Goal: Participate in discussion: Engage in conversation with other users on a specific topic

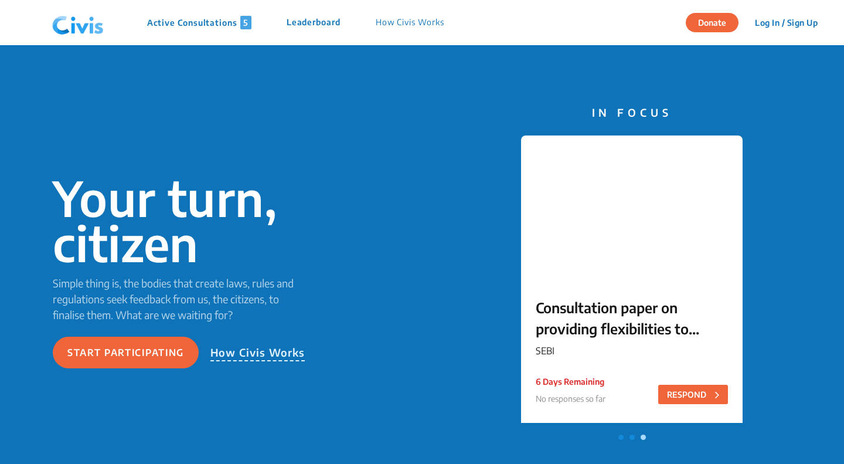
click at [216, 23] on p "Active Consultations 5" at bounding box center [199, 22] width 104 height 13
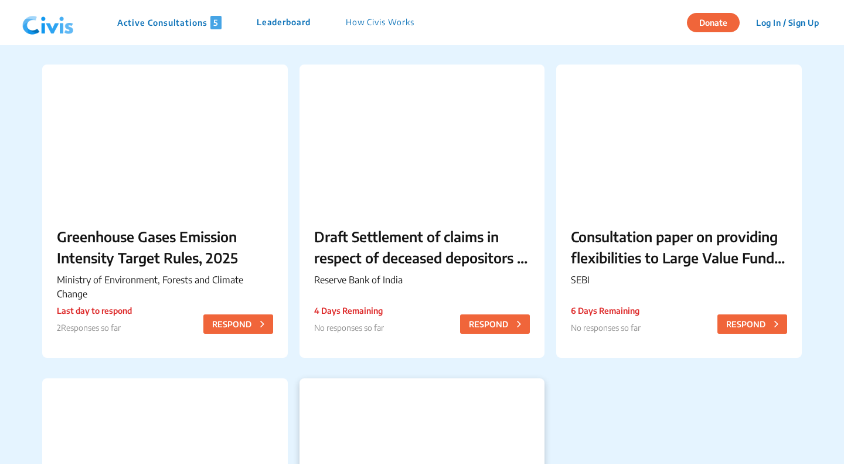
scroll to position [367, 0]
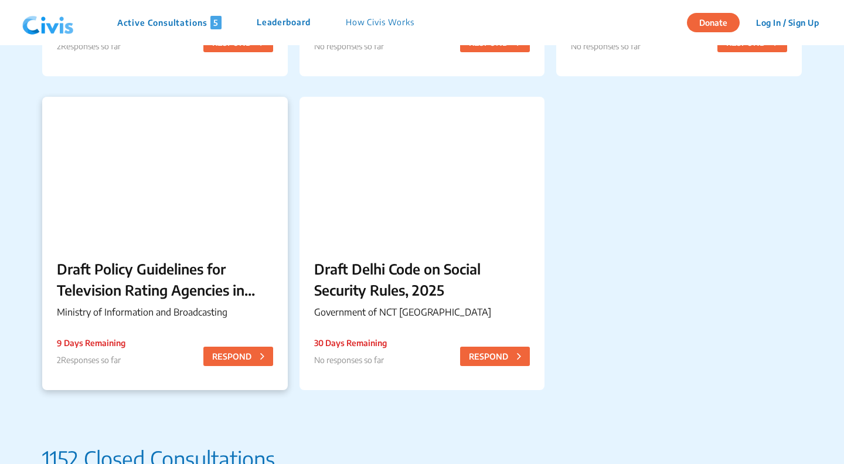
click at [186, 287] on p "Draft Policy Guidelines for Television Rating Agencies in India" at bounding box center [165, 279] width 216 height 42
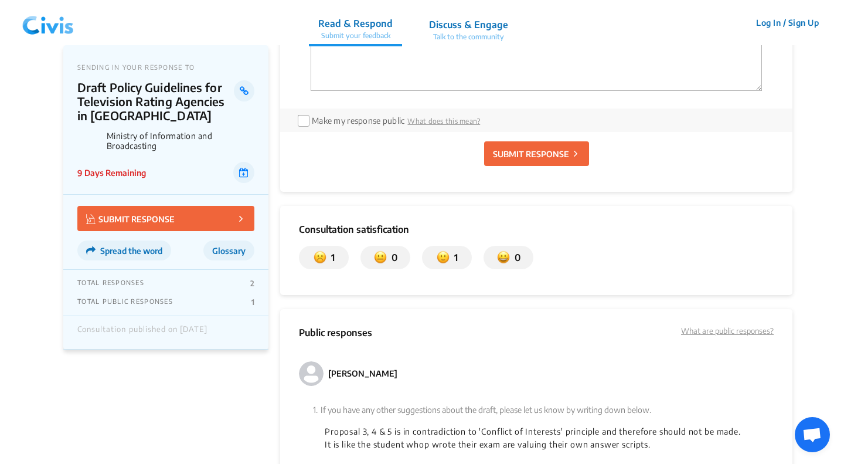
scroll to position [1011, 0]
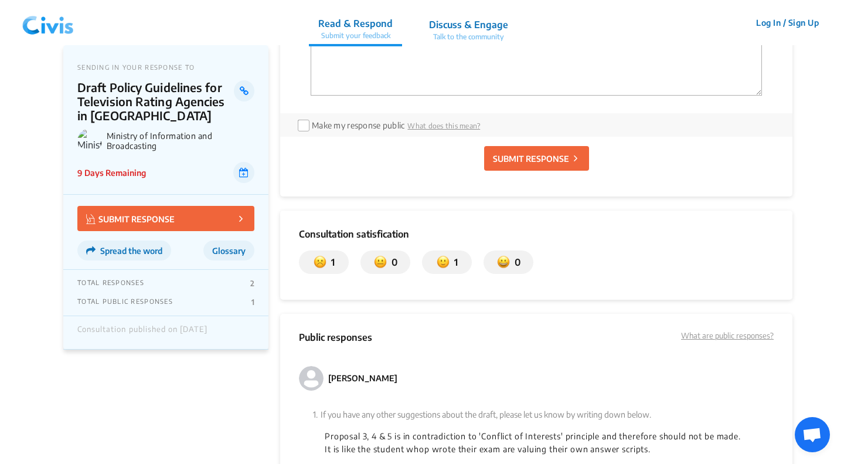
click at [257, 286] on div "TOTAL RESPONSES 2 TOTAL PUBLIC RESPONSES 1" at bounding box center [165, 293] width 205 height 46
click at [253, 302] on div "TOTAL PUBLIC RESPONSES 1" at bounding box center [165, 301] width 177 height 9
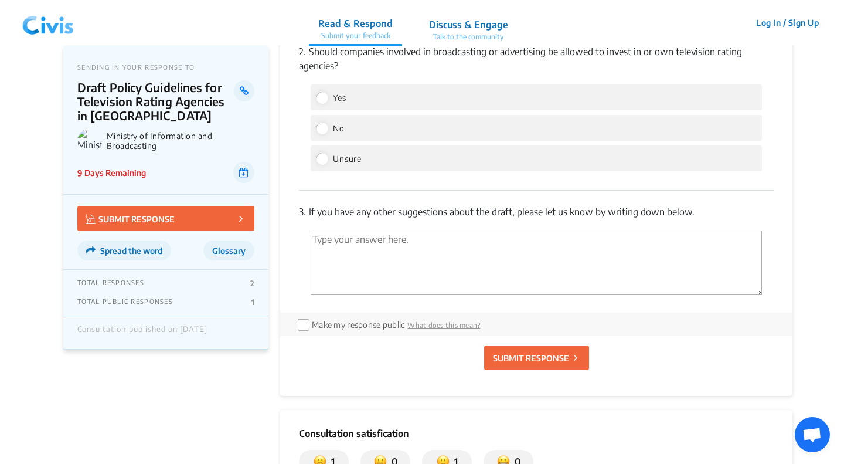
scroll to position [771, 0]
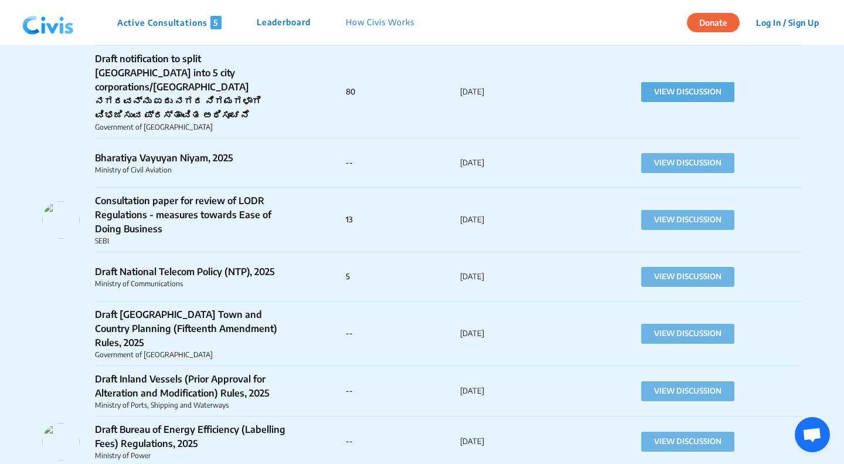
scroll to position [971, 0]
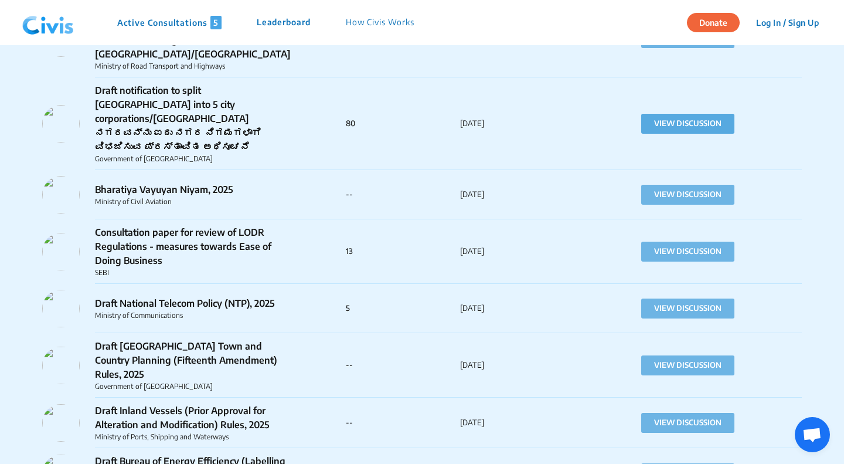
click at [717, 114] on button "VIEW DISCUSSION" at bounding box center [688, 124] width 93 height 20
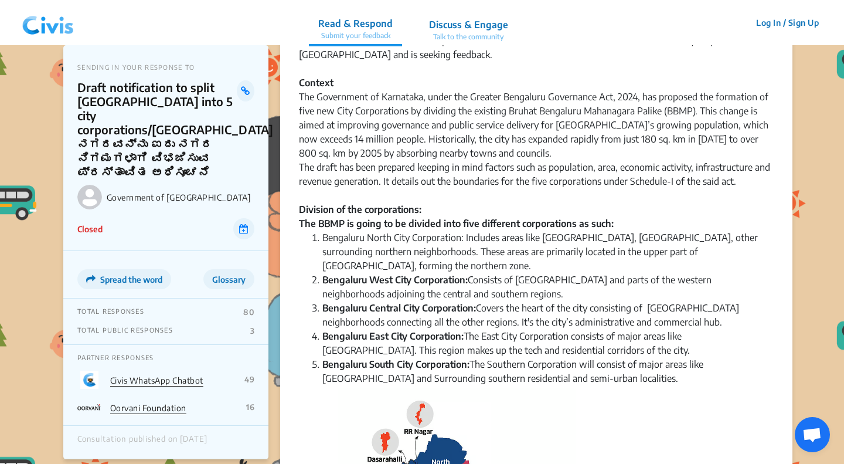
scroll to position [103, 0]
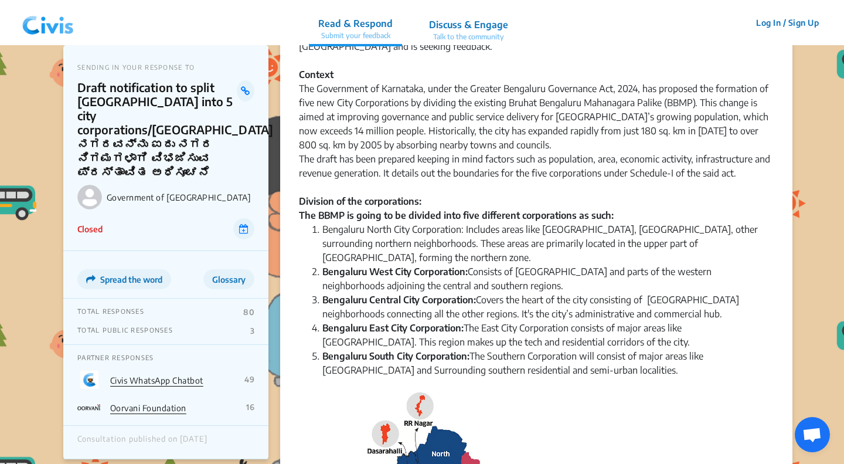
click at [248, 375] on p "49" at bounding box center [250, 379] width 10 height 9
click at [251, 402] on p "16" at bounding box center [250, 406] width 8 height 9
click at [473, 35] on p "Talk to the community" at bounding box center [468, 37] width 79 height 11
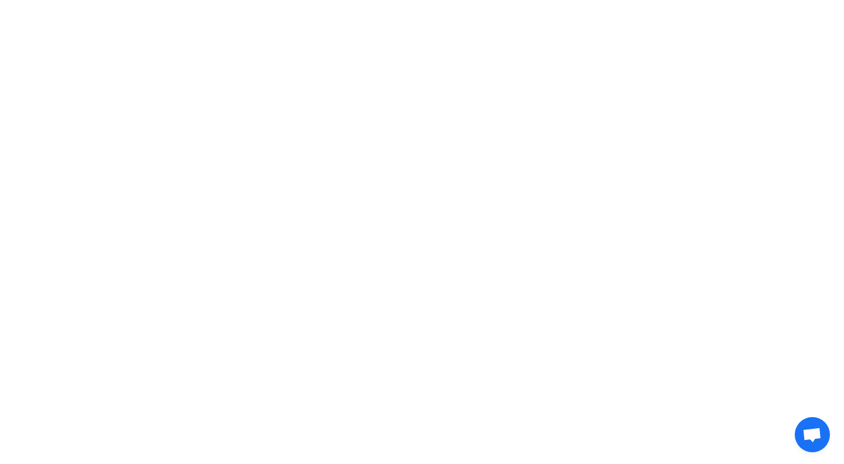
scroll to position [0, 0]
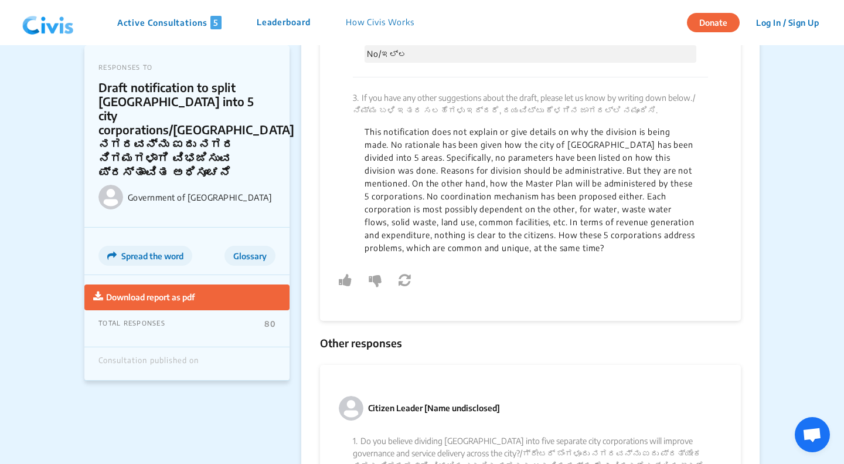
scroll to position [2601, 0]
